Goal: Transaction & Acquisition: Purchase product/service

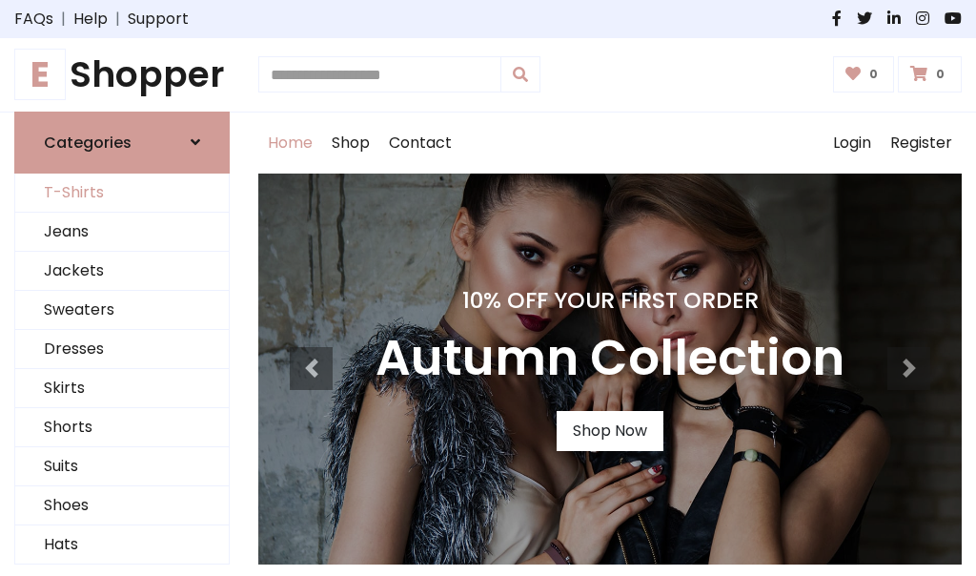
click at [122, 193] on link "T-Shirts" at bounding box center [122, 192] width 214 height 39
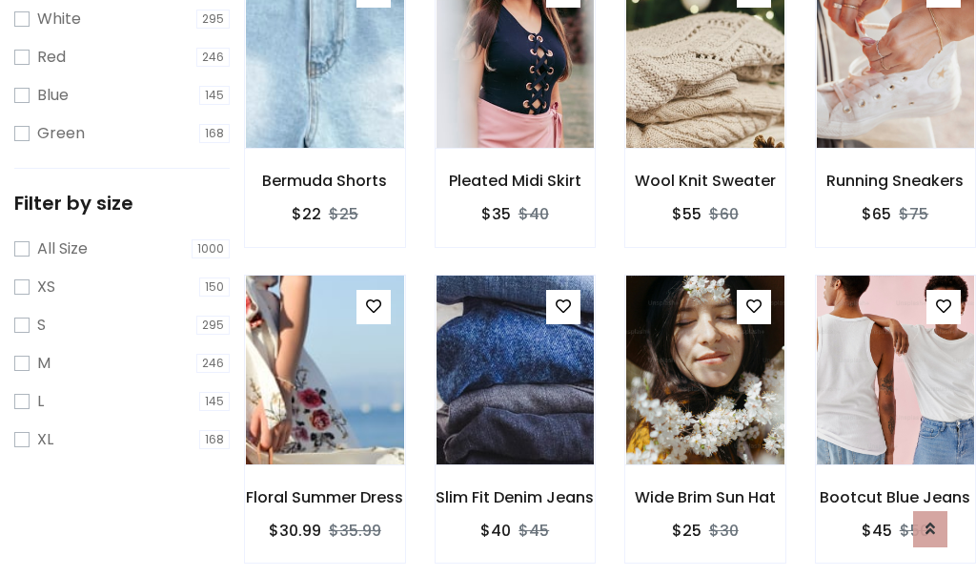
scroll to position [34, 0]
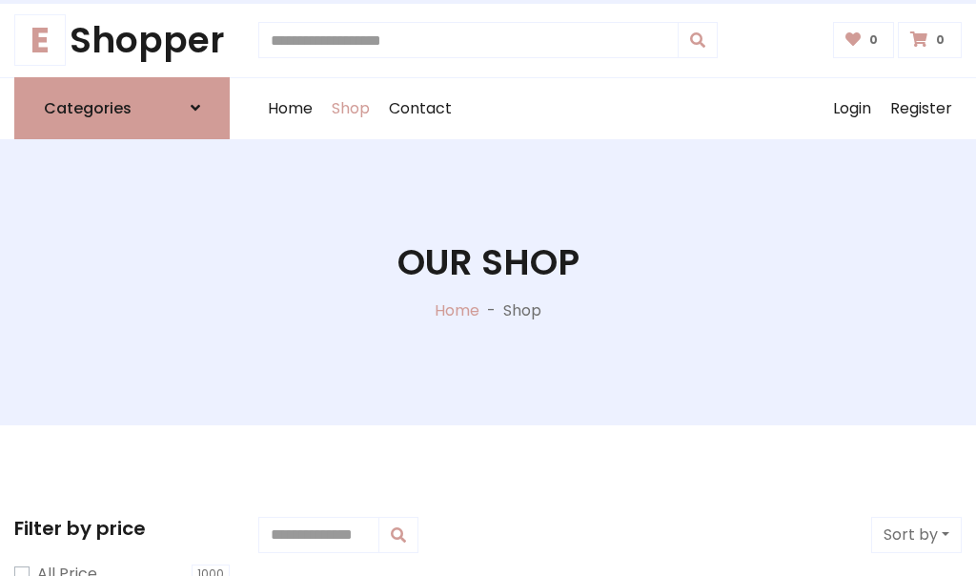
click at [488, 281] on h1 "Our Shop" at bounding box center [488, 262] width 182 height 43
click at [610, 108] on div "Home Shop Contact Log out Login Register" at bounding box center [609, 108] width 703 height 61
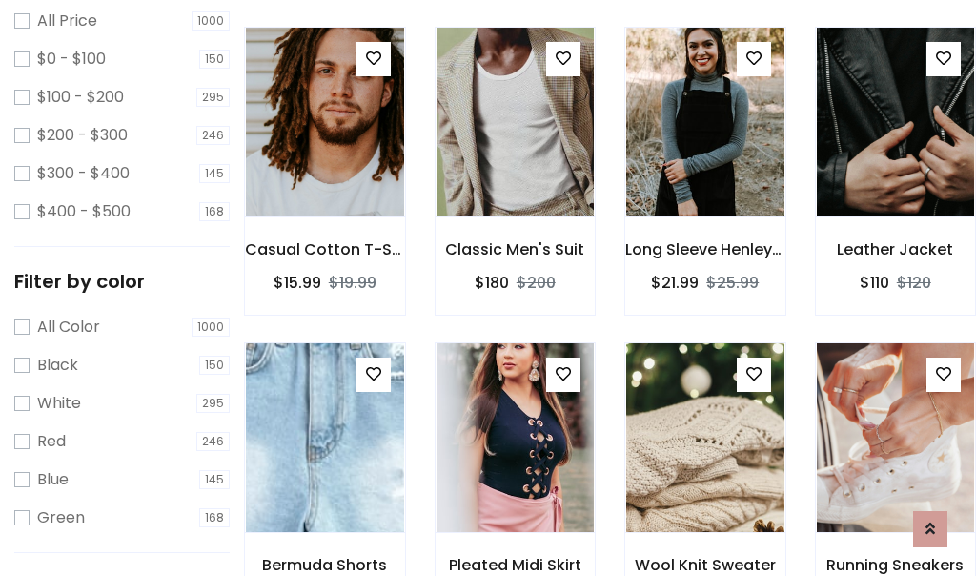
scroll to position [553, 0]
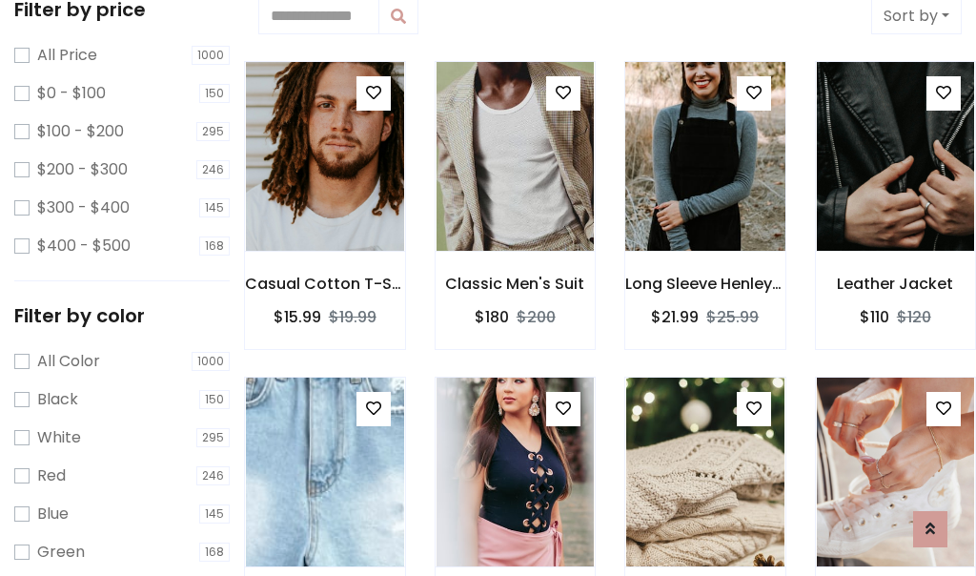
click at [704, 156] on img at bounding box center [705, 157] width 190 height 458
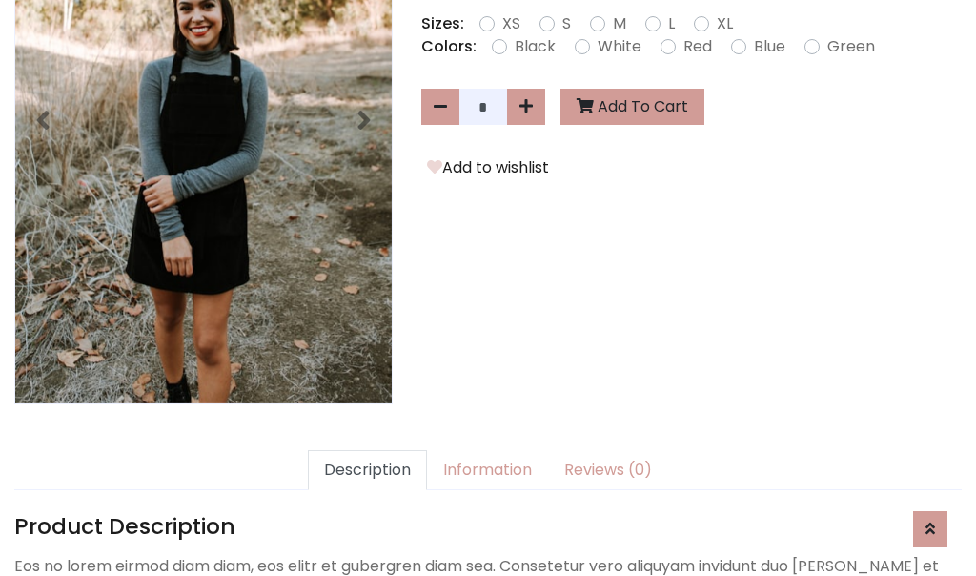
scroll to position [466, 0]
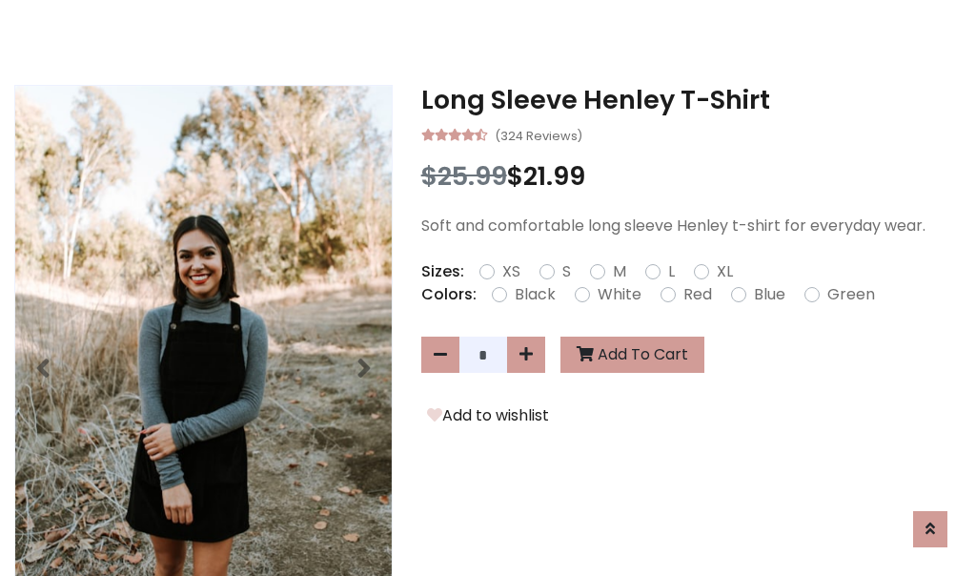
click at [691, 99] on h3 "Long Sleeve Henley T-Shirt" at bounding box center [691, 100] width 540 height 31
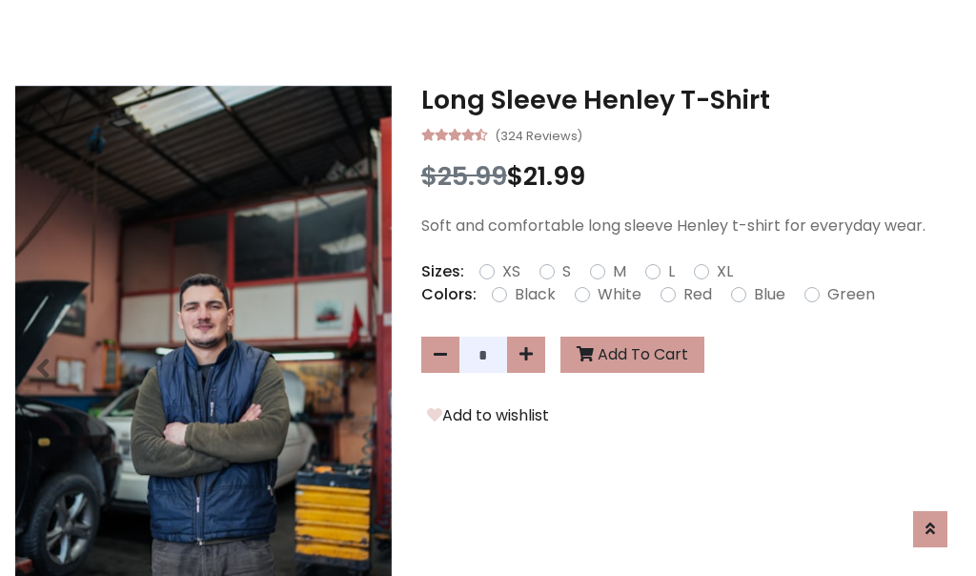
click at [691, 99] on h3 "Long Sleeve Henley T-Shirt" at bounding box center [691, 100] width 540 height 31
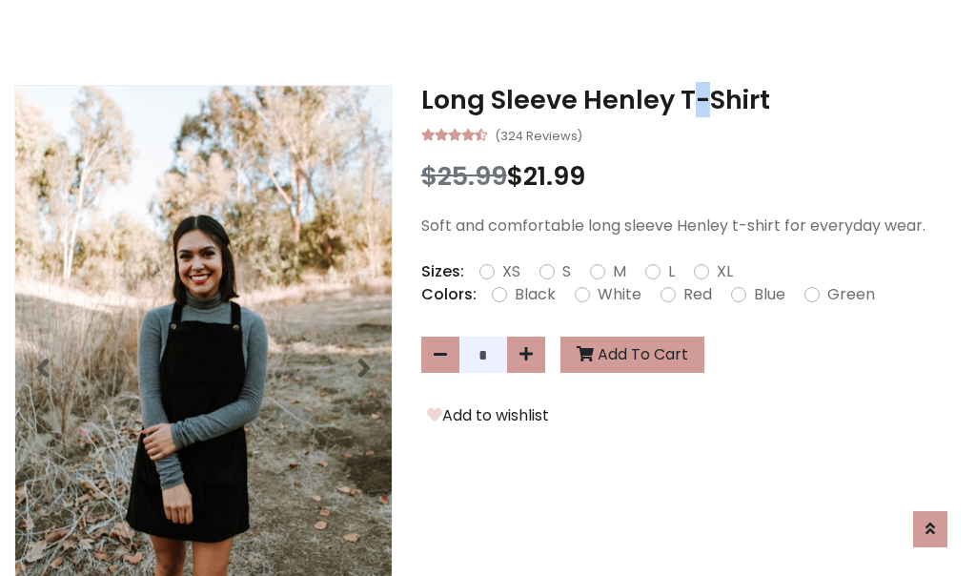
click at [691, 99] on h3 "Long Sleeve Henley T-Shirt" at bounding box center [691, 100] width 540 height 31
